Goal: Information Seeking & Learning: Learn about a topic

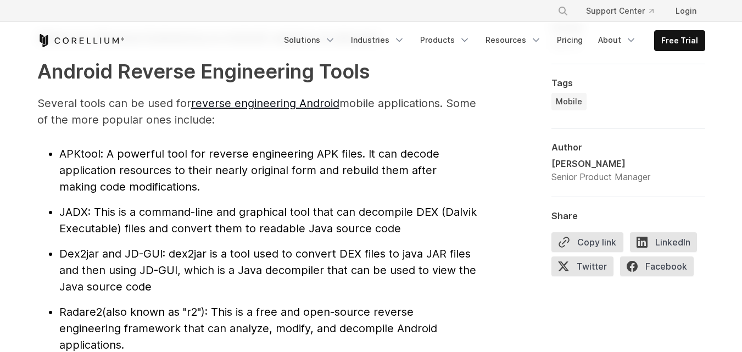
scroll to position [1153, 0]
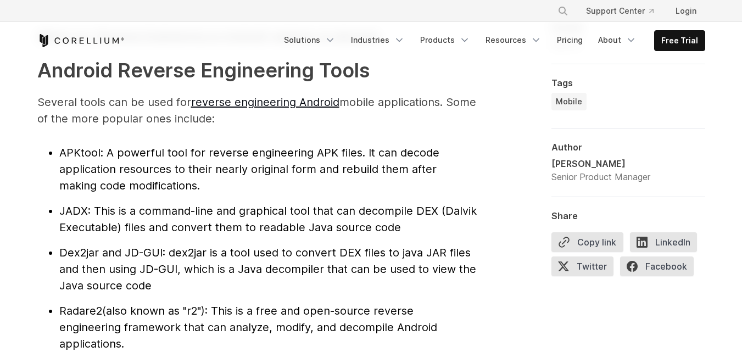
click at [94, 147] on span "APKtool" at bounding box center [79, 152] width 41 height 13
copy span "APKtool"
click at [72, 144] on li "APKtool : A powerful tool for reverse engineering APK files. It can decode appl…" at bounding box center [267, 168] width 417 height 49
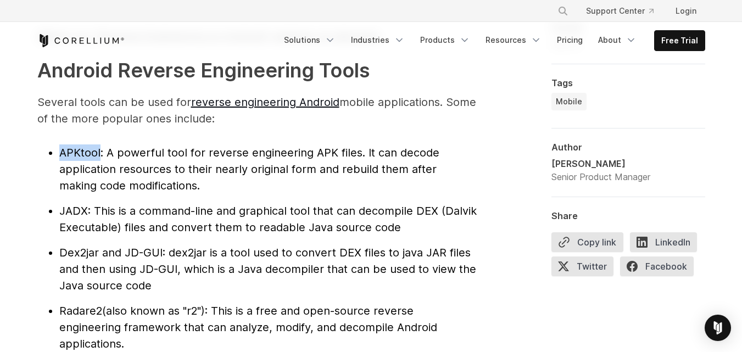
click at [85, 148] on span "APKtool" at bounding box center [79, 152] width 41 height 13
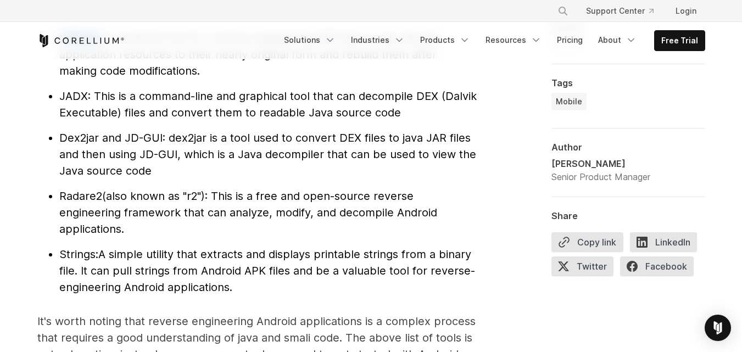
scroll to position [1208, 0]
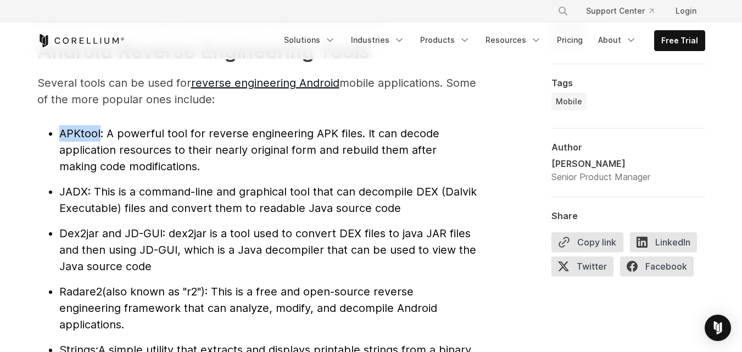
scroll to position [1153, 0]
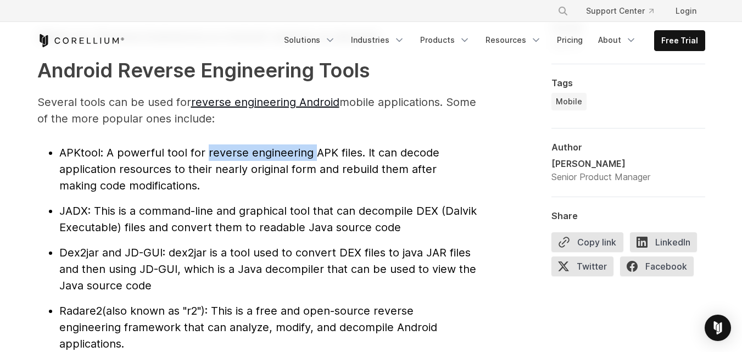
drag, startPoint x: 205, startPoint y: 152, endPoint x: 310, endPoint y: 159, distance: 105.1
click at [310, 159] on span ": A powerful tool for reverse engineering APK files. It can decode application …" at bounding box center [249, 169] width 380 height 46
copy span "reverse engineering"
